Goal: Information Seeking & Learning: Understand process/instructions

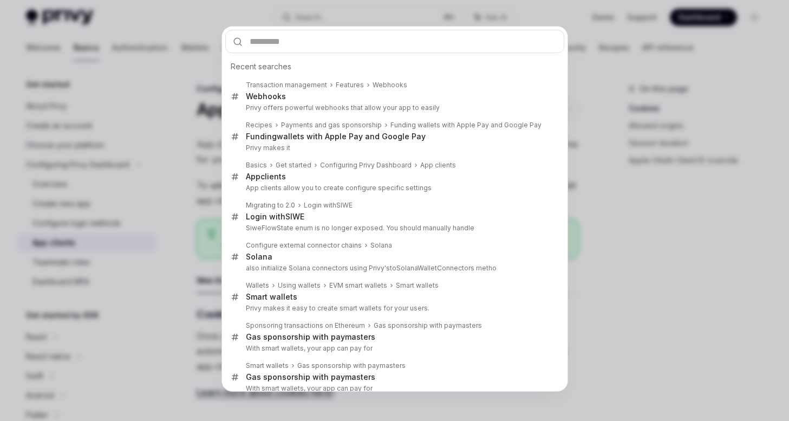
type input "**********"
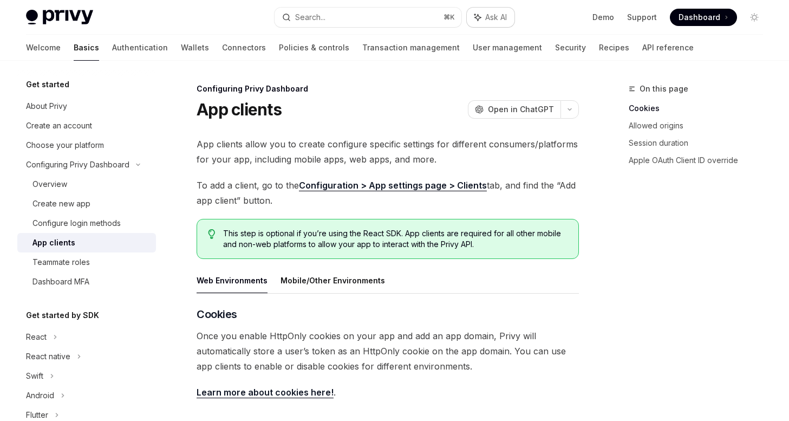
click at [500, 14] on span "Ask AI" at bounding box center [496, 17] width 22 height 11
type textarea "*"
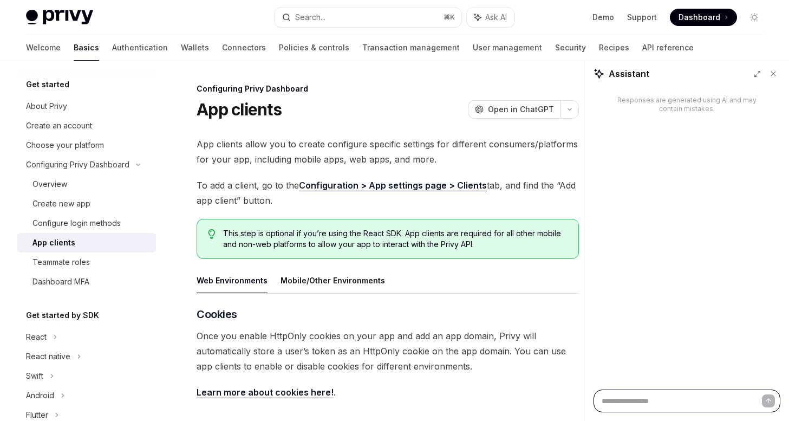
paste textarea "**********"
type textarea "**********"
type textarea "*"
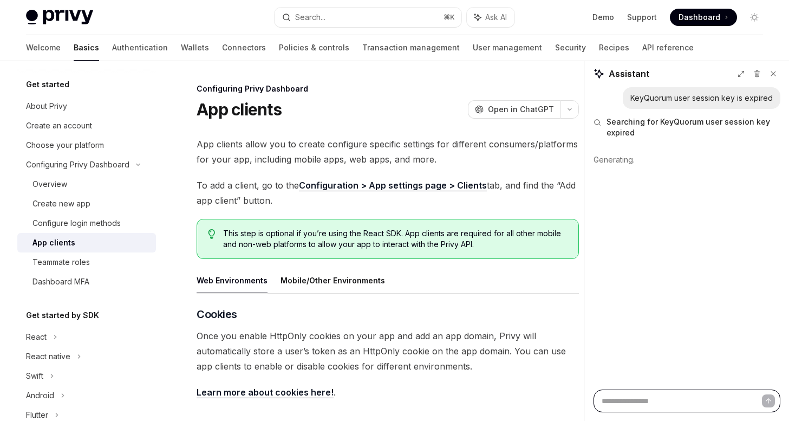
type textarea "*"
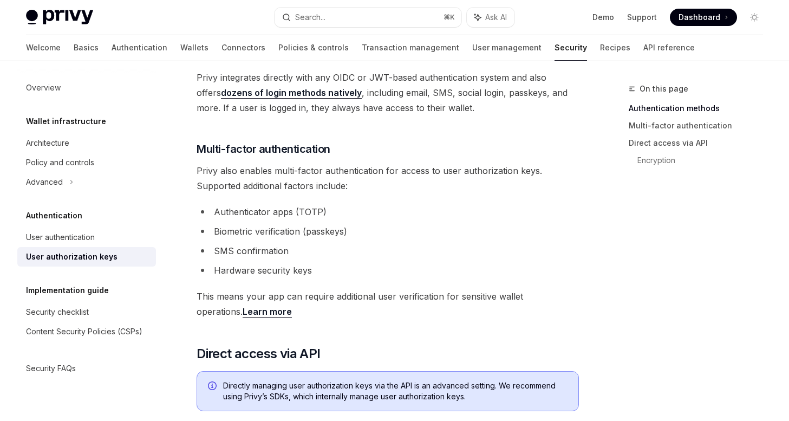
scroll to position [498, 0]
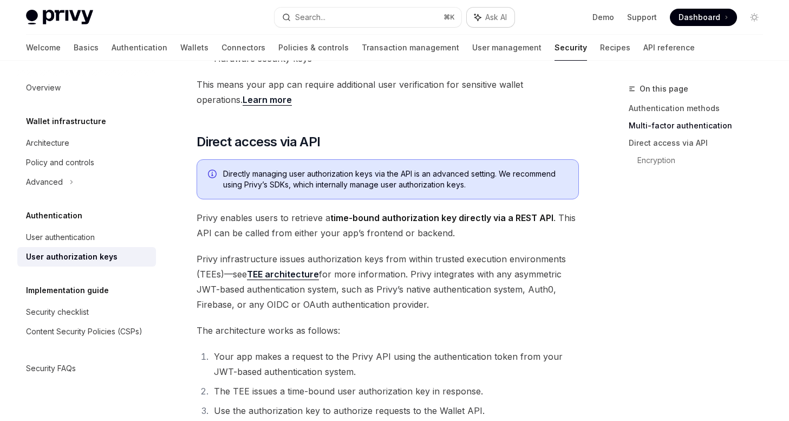
click at [474, 17] on polygon "button" at bounding box center [477, 17] width 6 height 6
type textarea "*"
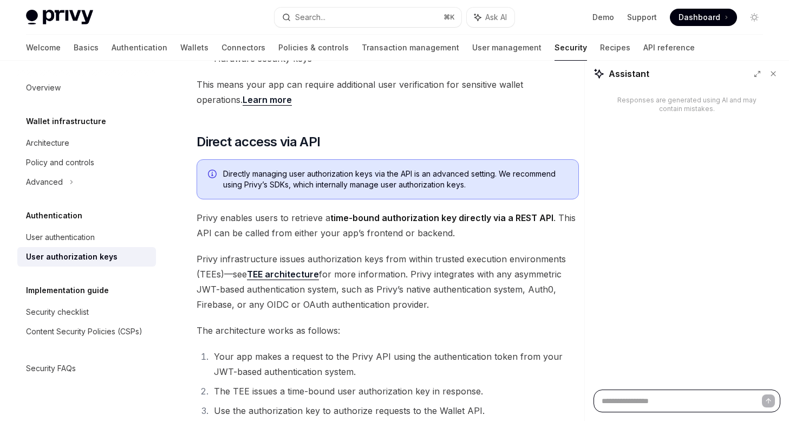
paste textarea "**********"
type textarea "**********"
type textarea "*"
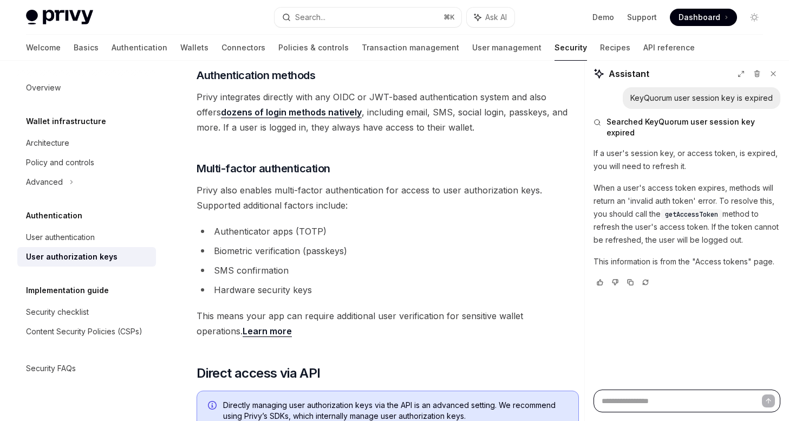
scroll to position [0, 0]
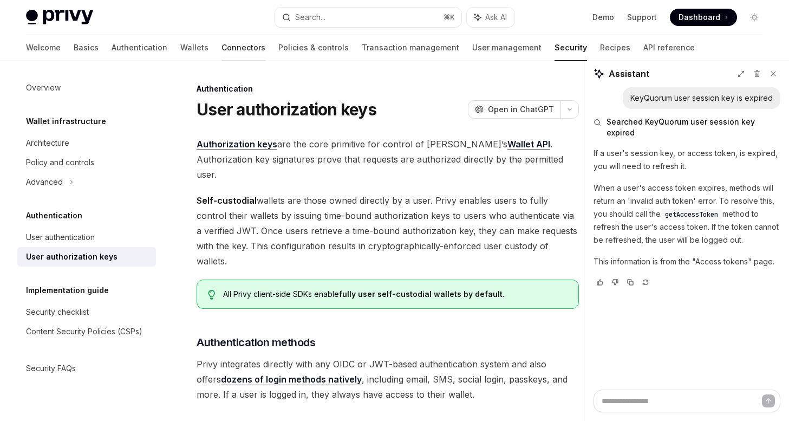
click at [222, 45] on link "Connectors" at bounding box center [244, 48] width 44 height 26
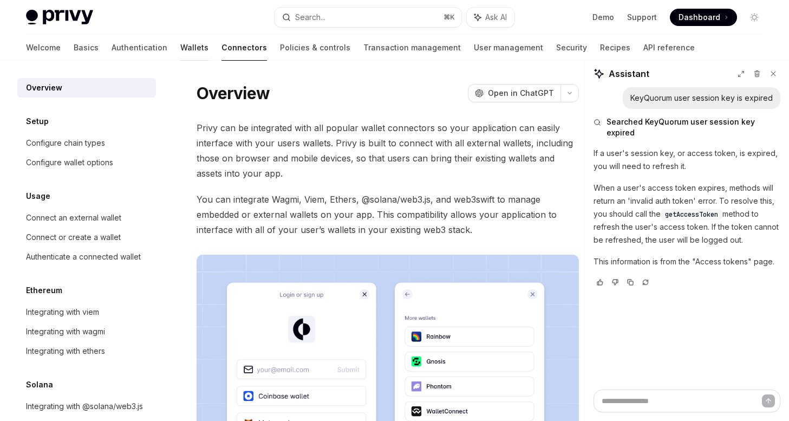
click at [180, 46] on link "Wallets" at bounding box center [194, 48] width 28 height 26
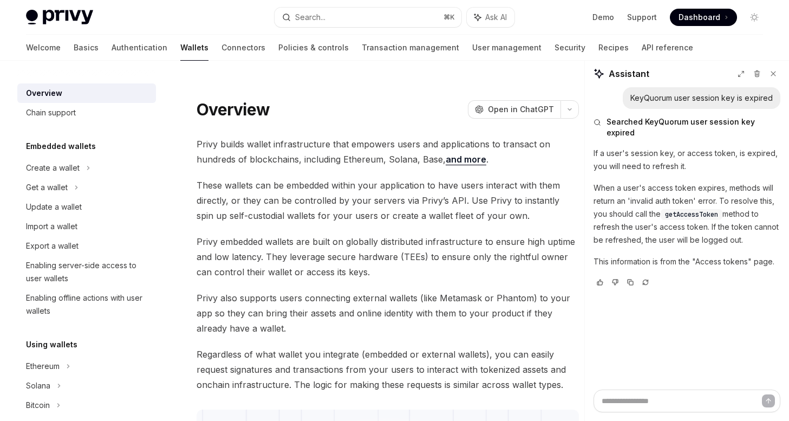
scroll to position [32, 0]
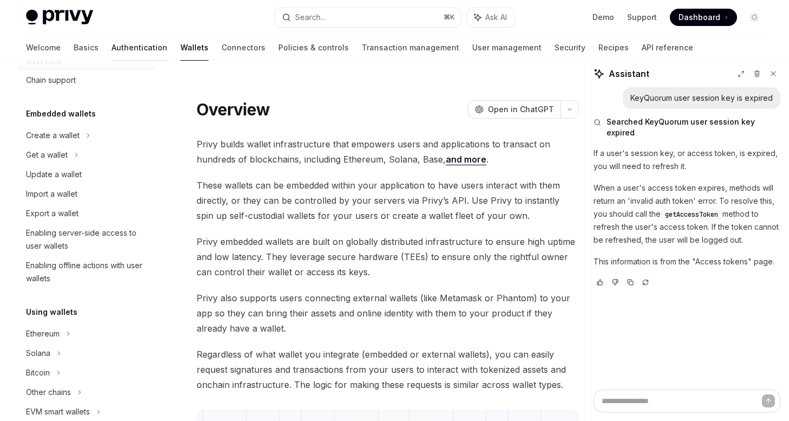
click at [112, 42] on link "Authentication" at bounding box center [140, 48] width 56 height 26
type textarea "*"
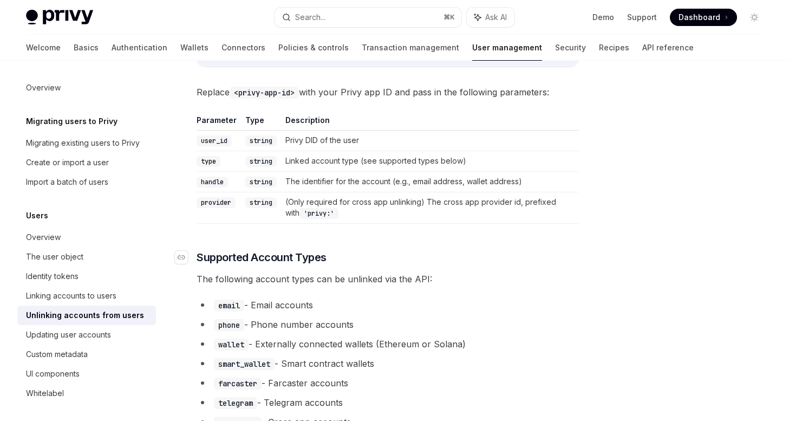
scroll to position [285, 0]
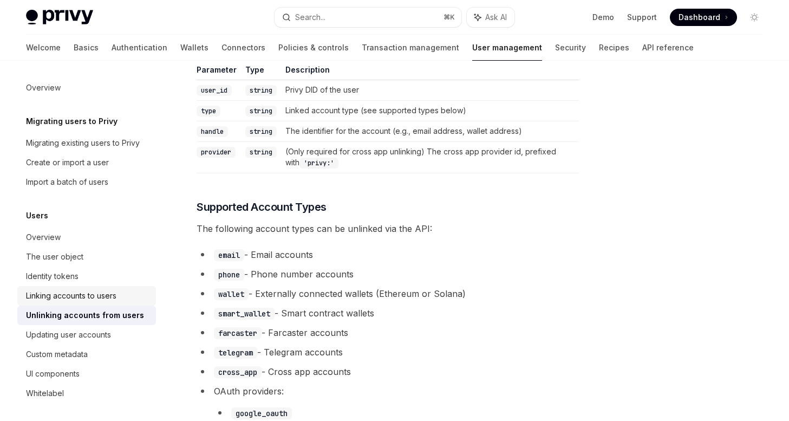
click at [126, 301] on div "Linking accounts to users" at bounding box center [87, 295] width 123 height 13
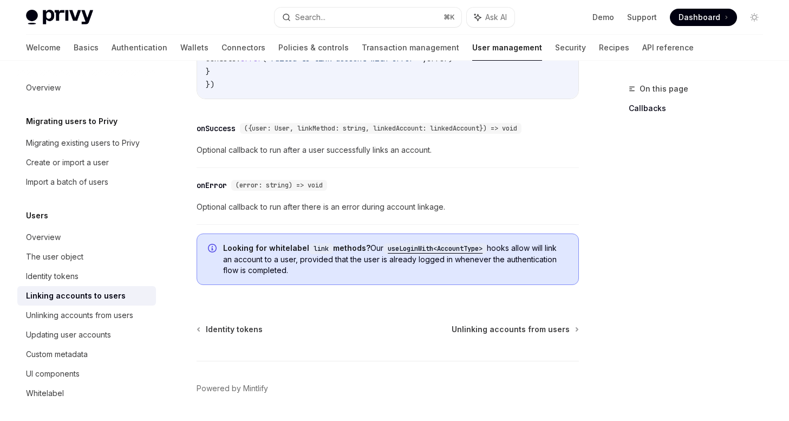
scroll to position [1344, 0]
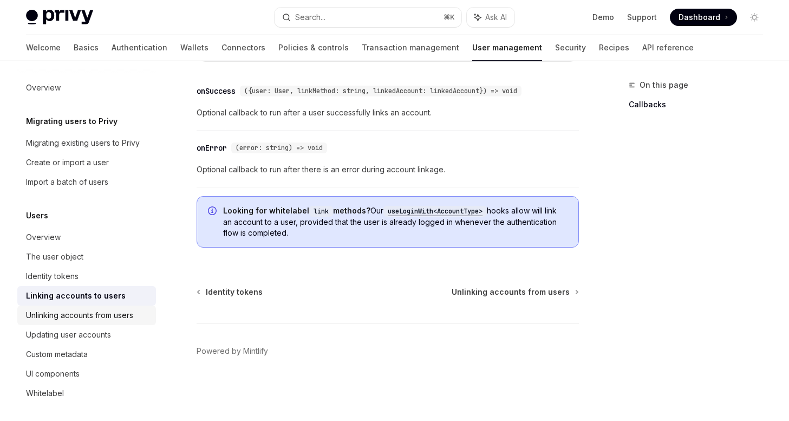
click at [90, 312] on div "Unlinking accounts from users" at bounding box center [79, 315] width 107 height 13
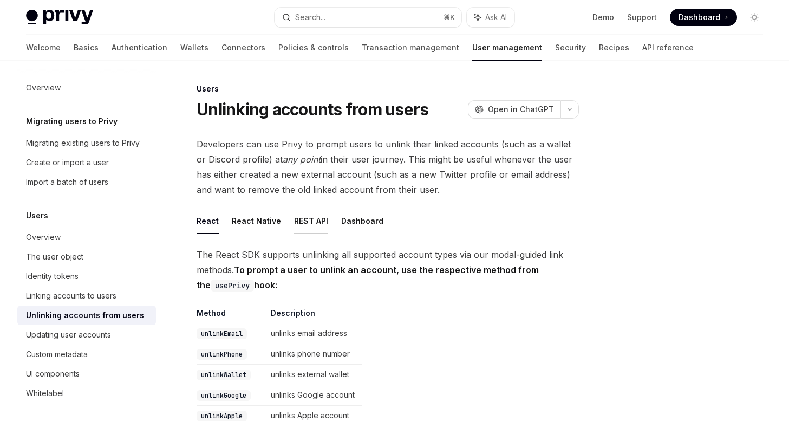
click at [308, 227] on button "REST API" at bounding box center [311, 220] width 34 height 25
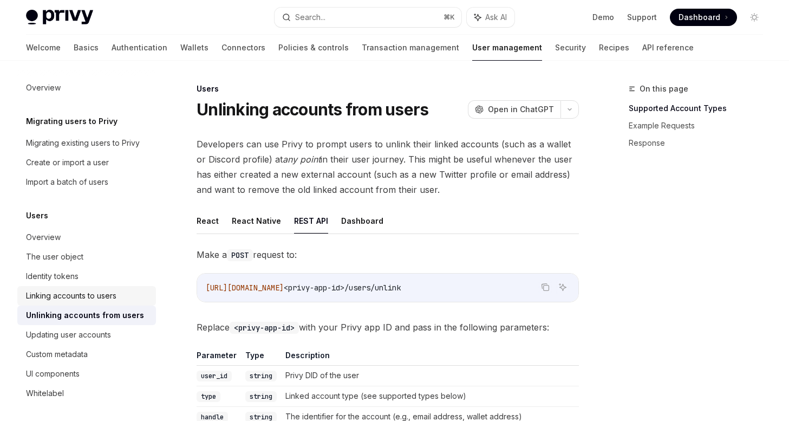
click at [61, 286] on link "Linking accounts to users" at bounding box center [86, 295] width 139 height 19
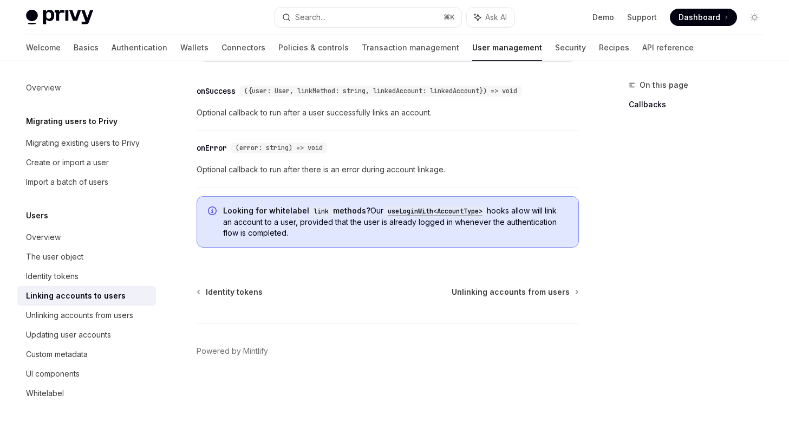
scroll to position [1304, 0]
type textarea "*"
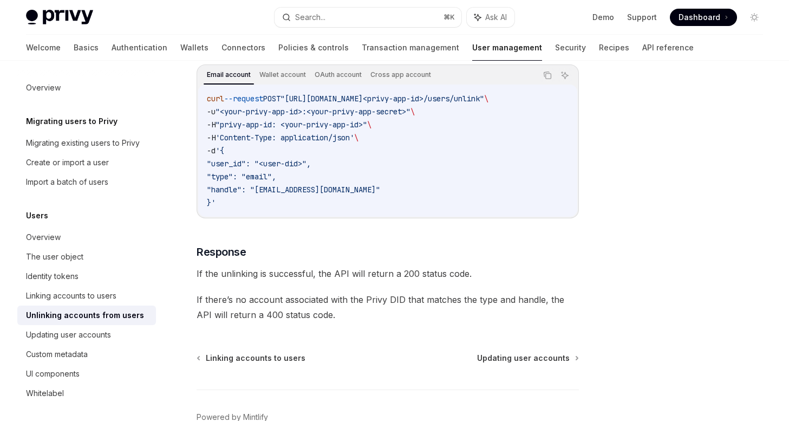
scroll to position [852, 0]
